Goal: Information Seeking & Learning: Find specific fact

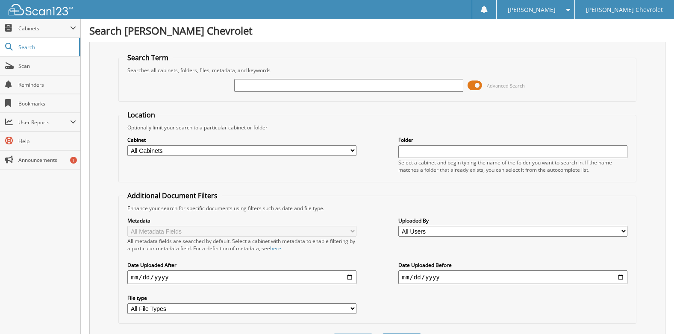
click at [259, 85] on input "text" at bounding box center [348, 85] width 229 height 13
type input "0022586"
click at [353, 150] on select "All Cabinets CAR DEALS DEAL INVOICES/COMMISSION HR PARTS SERVICE RO WHOLESALE" at bounding box center [241, 150] width 229 height 11
select select "40445"
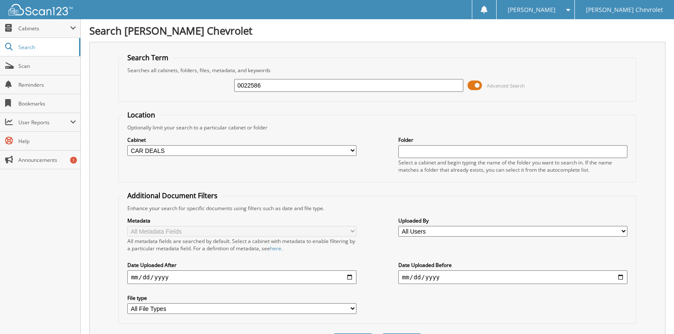
click at [127, 145] on select "All Cabinets CAR DEALS DEAL INVOICES/COMMISSION HR PARTS SERVICE RO WHOLESALE" at bounding box center [241, 150] width 229 height 11
drag, startPoint x: 250, startPoint y: 85, endPoint x: 201, endPoint y: 85, distance: 49.6
click at [202, 85] on div "0022586 Advanced Search" at bounding box center [377, 85] width 508 height 23
type input "0024103"
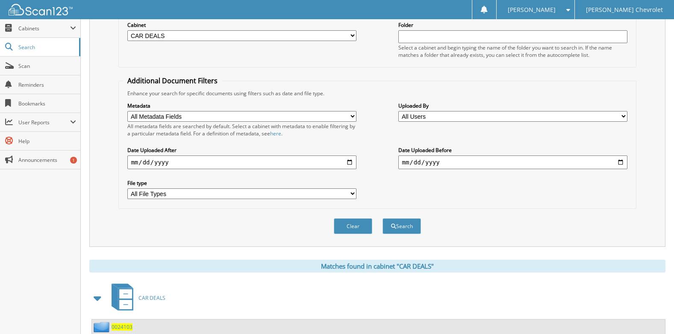
scroll to position [34, 0]
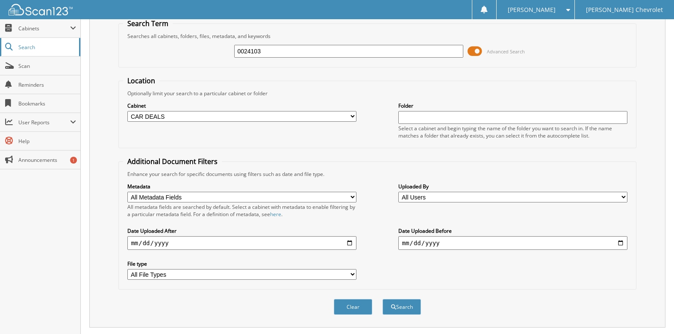
drag, startPoint x: 284, startPoint y: 50, endPoint x: 73, endPoint y: 43, distance: 211.7
click at [77, 43] on body "[PERSON_NAME] Settings Logout [PERSON_NAME] Chevrolet Close Cabinets My Company…" at bounding box center [337, 235] width 674 height 539
type input "0021973"
click at [383, 299] on button "Search" at bounding box center [402, 307] width 38 height 16
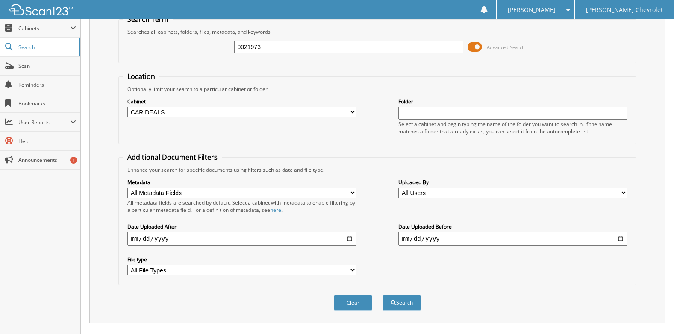
scroll to position [144, 0]
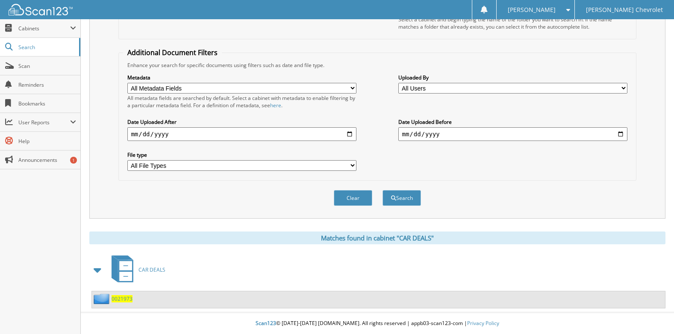
click at [128, 298] on span "0021973" at bounding box center [122, 298] width 21 height 7
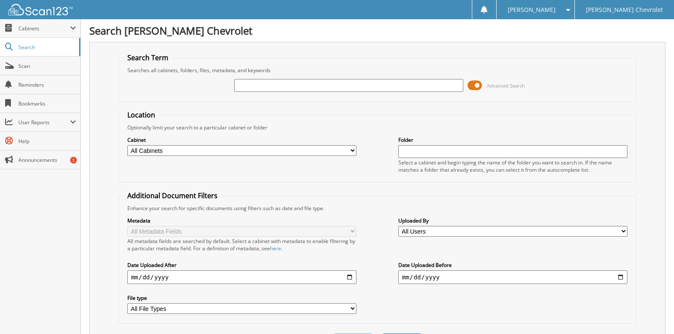
click at [259, 85] on input "text" at bounding box center [348, 85] width 229 height 13
type input "0021026"
drag, startPoint x: 276, startPoint y: 83, endPoint x: 185, endPoint y: 84, distance: 90.6
click at [187, 84] on div "0021026 Advanced Search" at bounding box center [377, 85] width 508 height 23
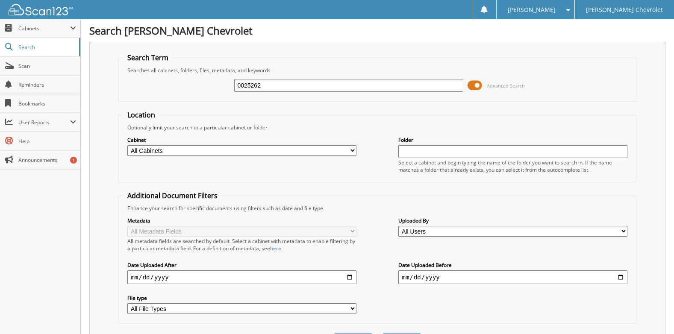
type input "0025262"
drag, startPoint x: 282, startPoint y: 86, endPoint x: 188, endPoint y: 73, distance: 94.1
click at [188, 73] on fieldset "Search Term Searches all cabinets, folders, files, metadata, and keywords 00252…" at bounding box center [377, 77] width 518 height 49
type input "0021539"
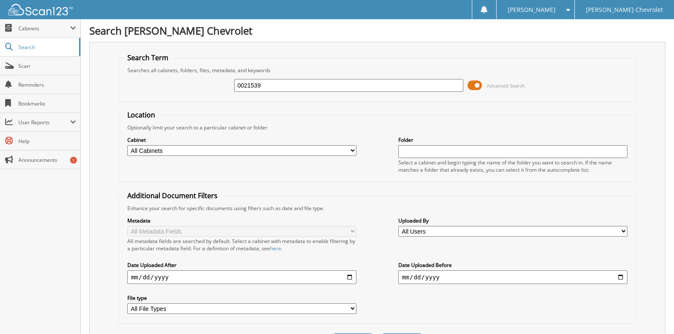
drag, startPoint x: 294, startPoint y: 88, endPoint x: 29, endPoint y: 62, distance: 266.2
click at [29, 62] on body "[PERSON_NAME] Settings Logout [PERSON_NAME] Chevrolet Close Cabinets My Company…" at bounding box center [337, 272] width 674 height 544
click at [32, 65] on span "Scan" at bounding box center [47, 65] width 58 height 7
